Goal: Use online tool/utility: Utilize a website feature to perform a specific function

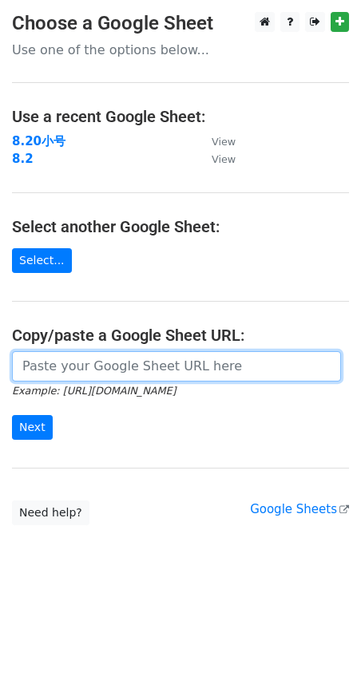
click at [62, 359] on input "url" at bounding box center [176, 366] width 329 height 30
paste input "https://docs.google.com/spreadsheets/d/1RGuKT6HvlhaE0drH2BlHrVgEtbeSqXKf-eydLbP…"
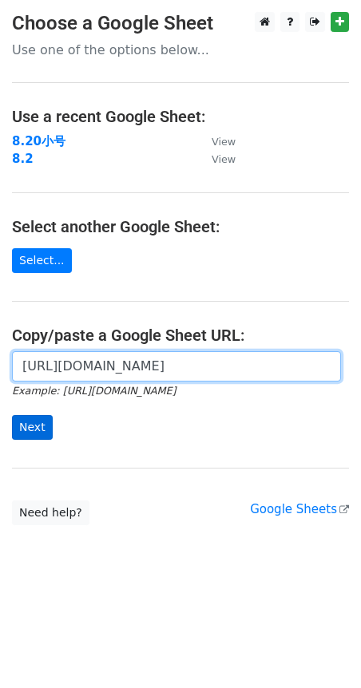
scroll to position [0, 390]
type input "https://docs.google.com/spreadsheets/d/1RGuKT6HvlhaE0drH2BlHrVgEtbeSqXKf-eydLbP…"
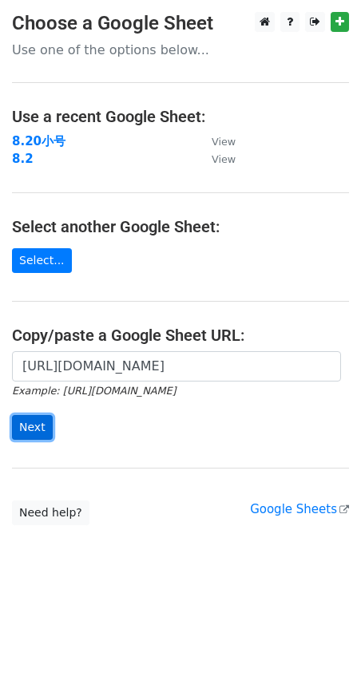
scroll to position [0, 0]
click at [41, 426] on input "Next" at bounding box center [32, 427] width 41 height 25
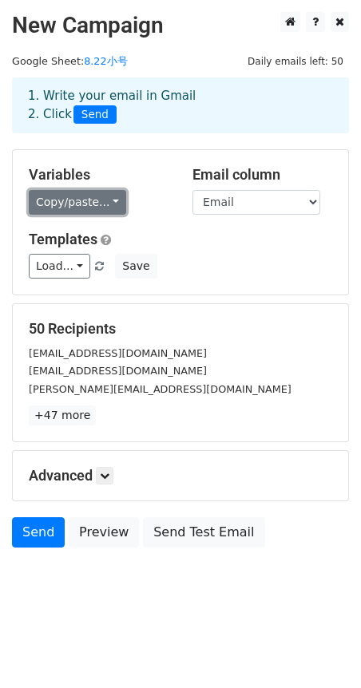
click at [77, 207] on link "Copy/paste..." at bounding box center [77, 202] width 97 height 25
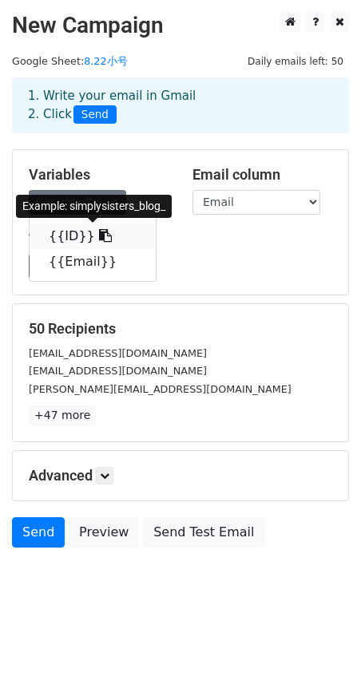
click at [69, 239] on link "{{ID}}" at bounding box center [93, 237] width 126 height 26
